Goal: Task Accomplishment & Management: Manage account settings

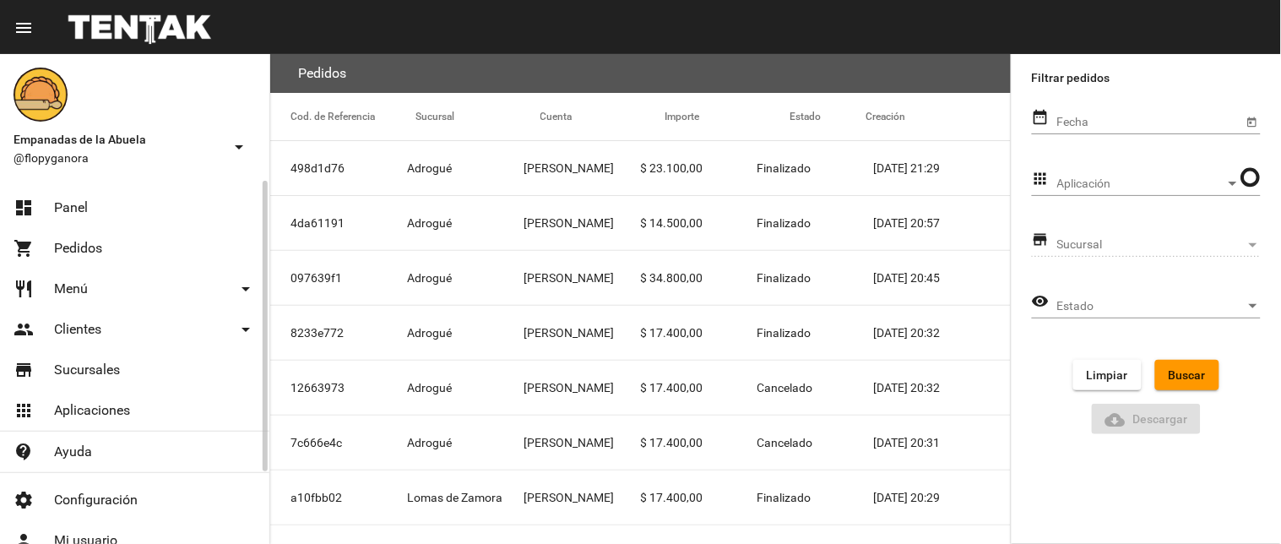
click at [95, 201] on link "dashboard Panel" at bounding box center [134, 207] width 269 height 41
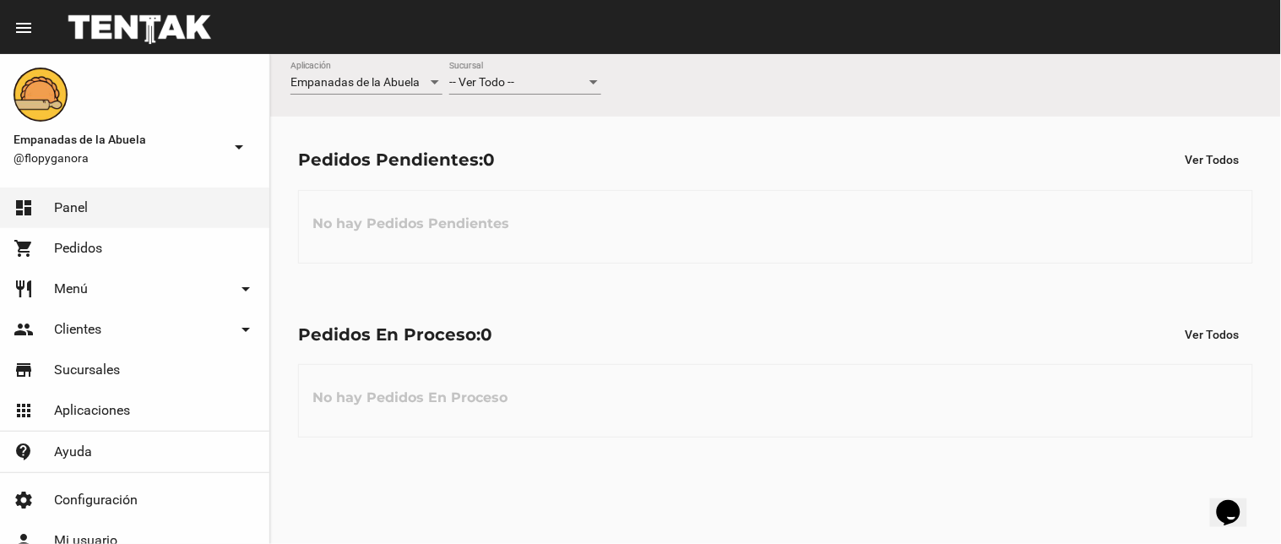
click at [540, 87] on div "-- Ver Todo --" at bounding box center [517, 83] width 137 height 14
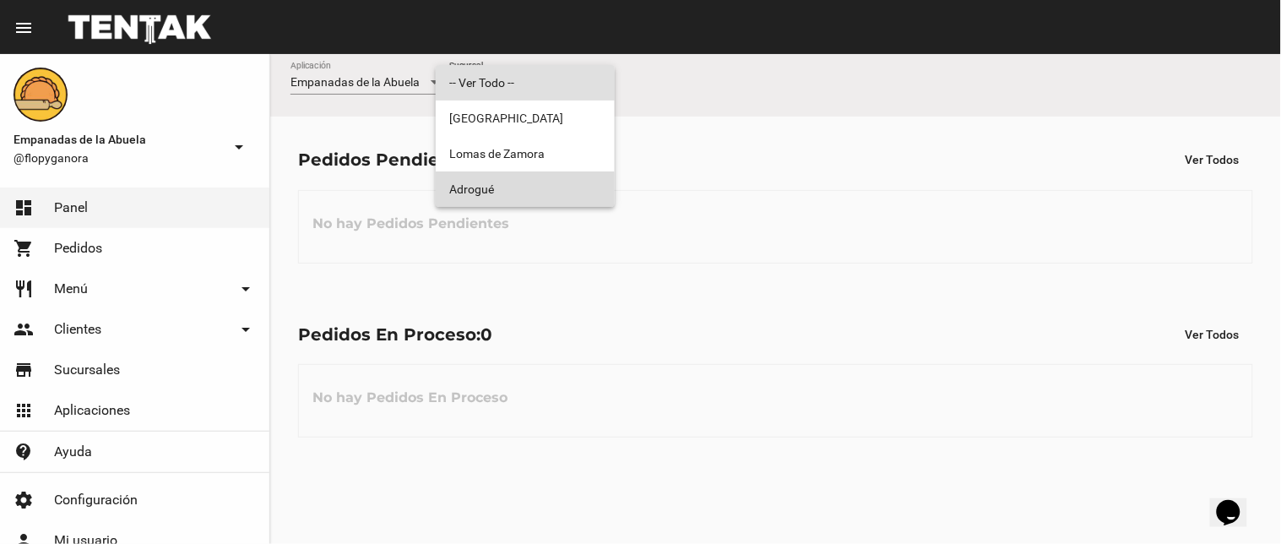
click at [511, 191] on span "Adrogué" at bounding box center [525, 188] width 152 height 35
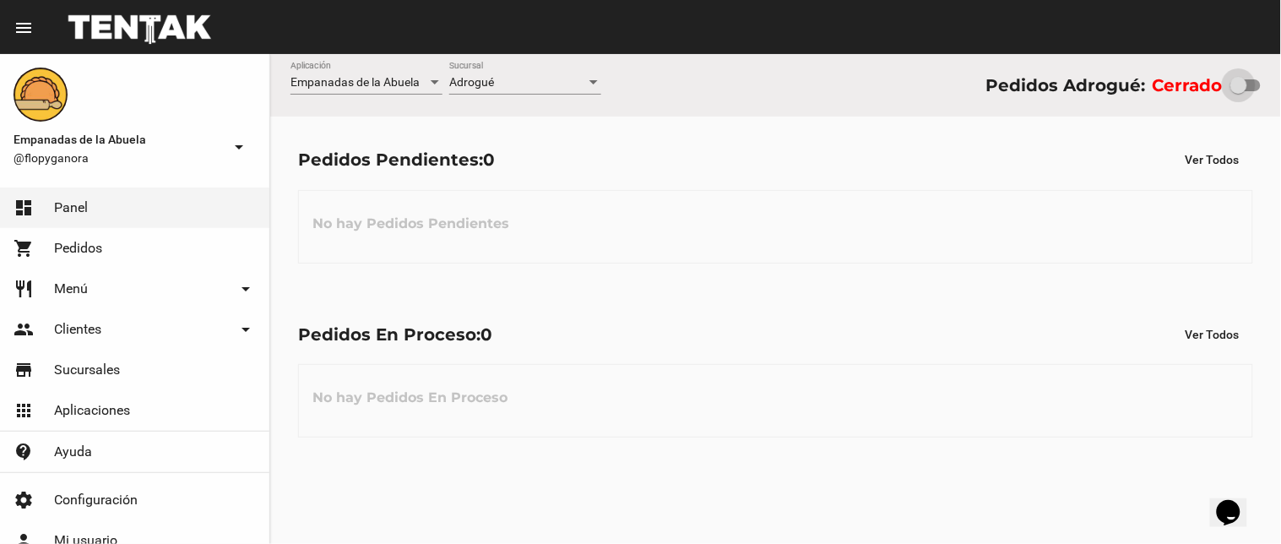
click at [1255, 82] on div at bounding box center [1245, 85] width 30 height 12
click at [1239, 91] on input "checkbox" at bounding box center [1238, 91] width 1 height 1
checkbox input "true"
